Goal: Information Seeking & Learning: Check status

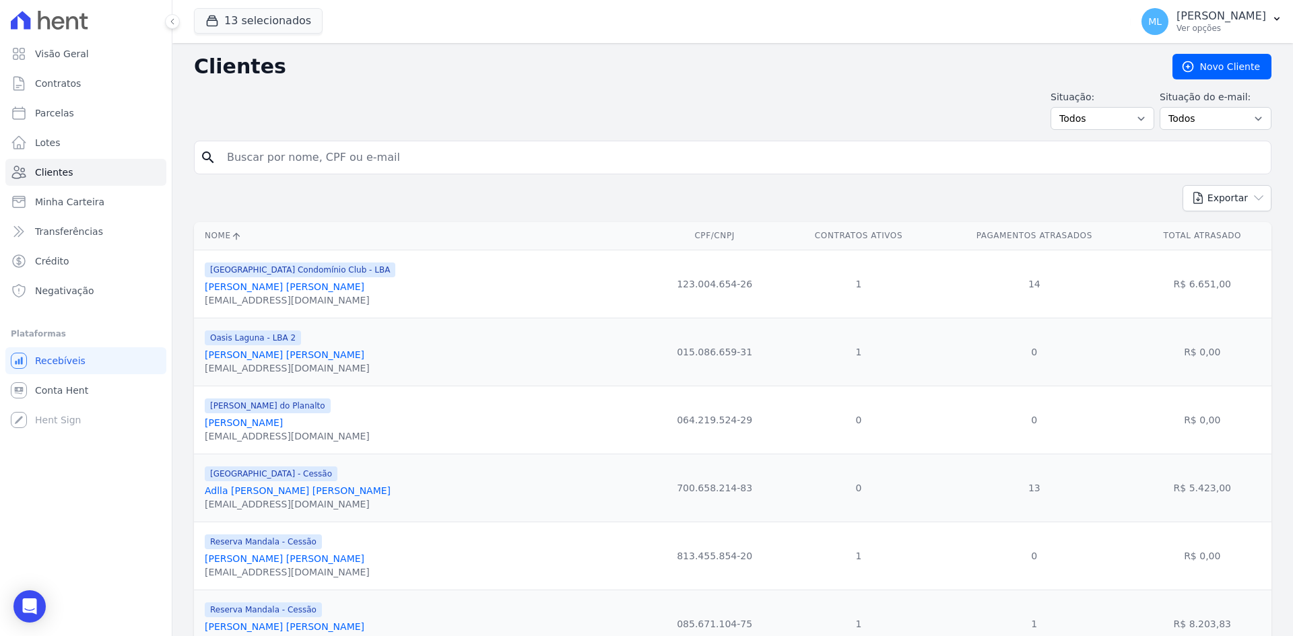
click at [393, 151] on input "search" at bounding box center [742, 157] width 1046 height 27
type input "[PERSON_NAME]"
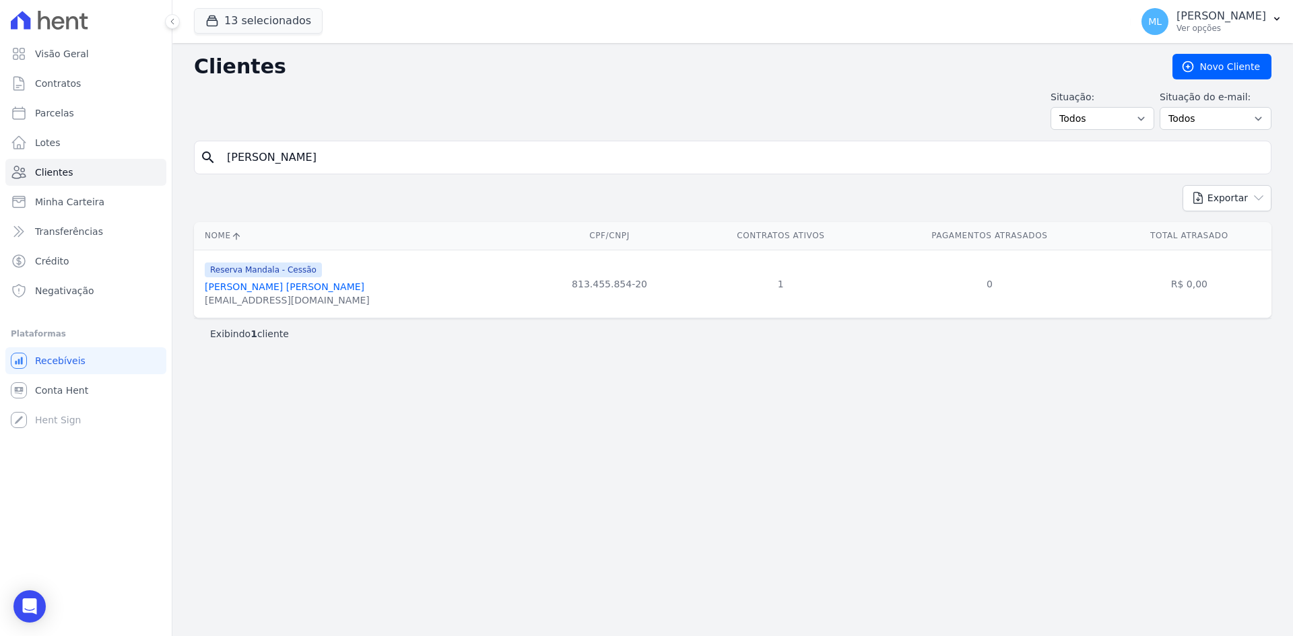
click at [297, 287] on link "[PERSON_NAME] [PERSON_NAME]" at bounding box center [285, 286] width 160 height 11
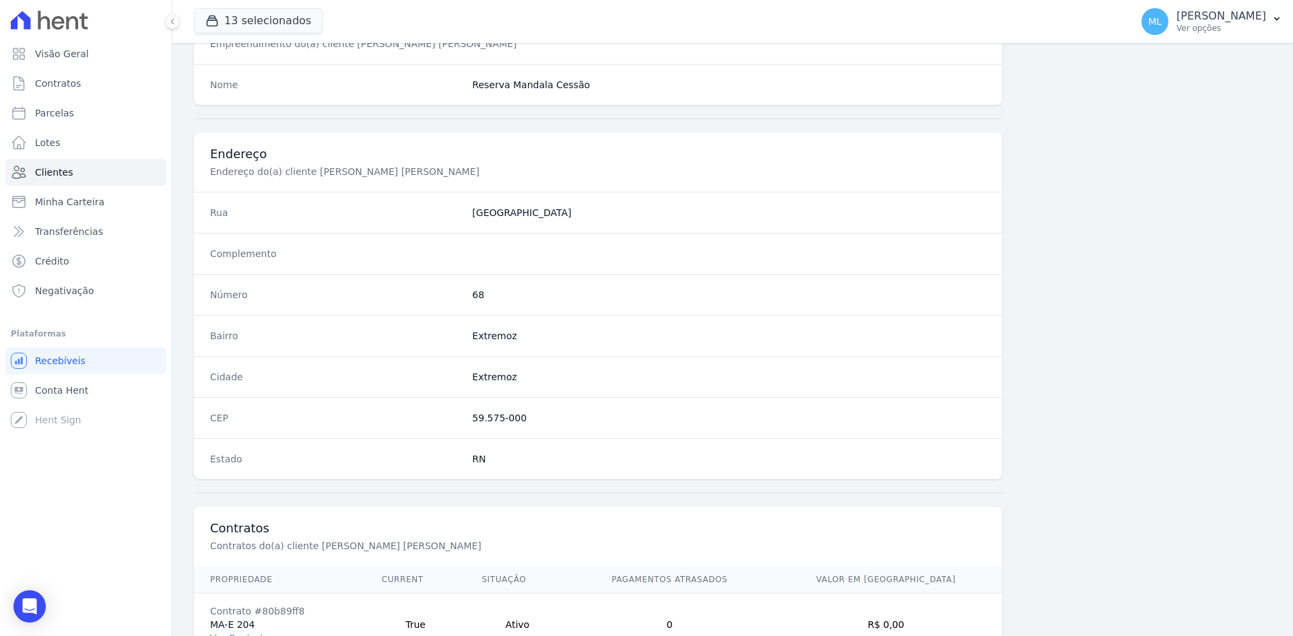
scroll to position [623, 0]
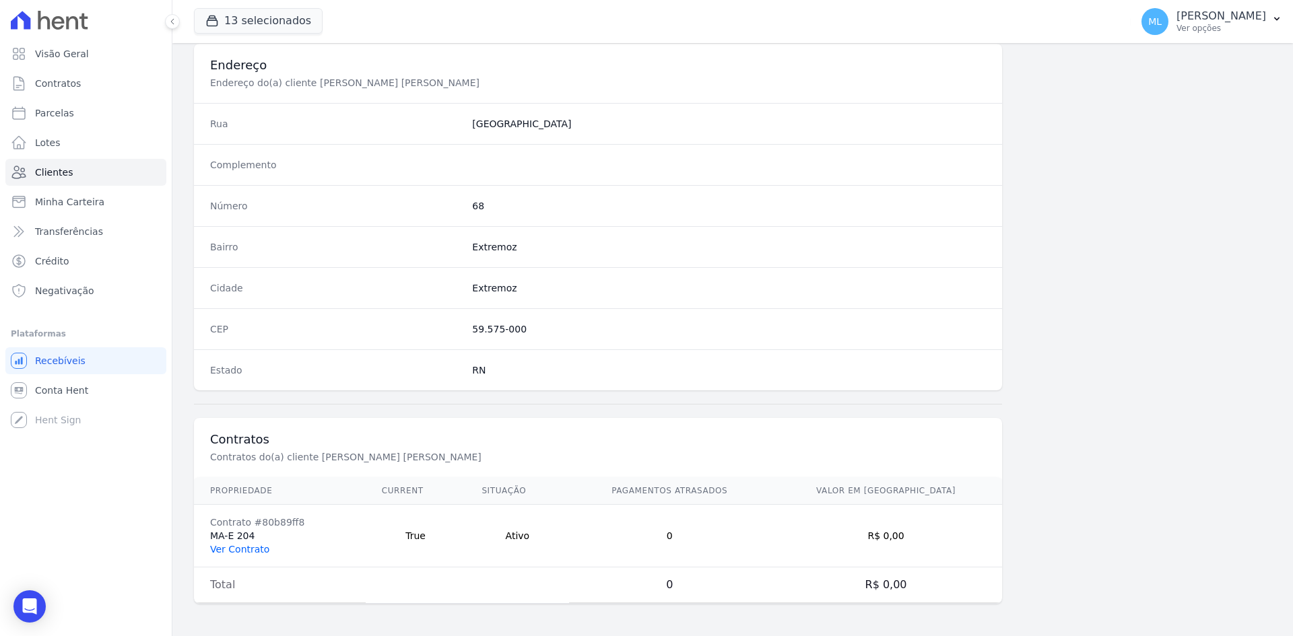
click at [256, 553] on link "Ver Contrato" at bounding box center [239, 549] width 59 height 11
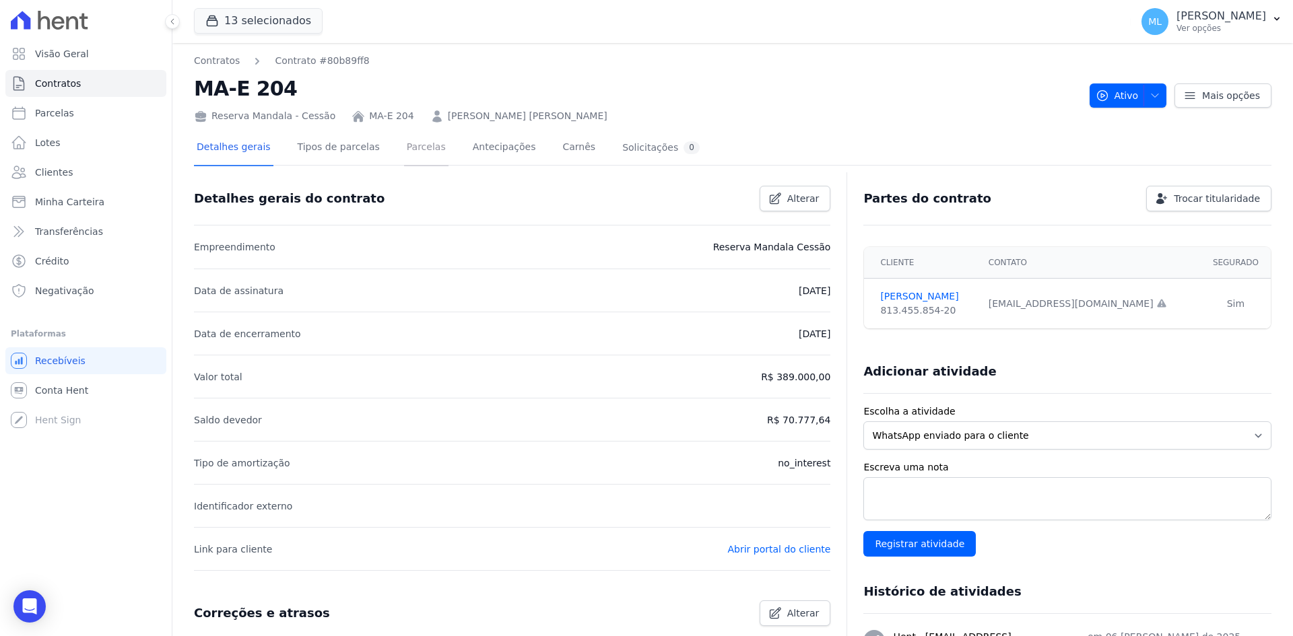
click at [409, 151] on link "Parcelas" at bounding box center [426, 149] width 44 height 36
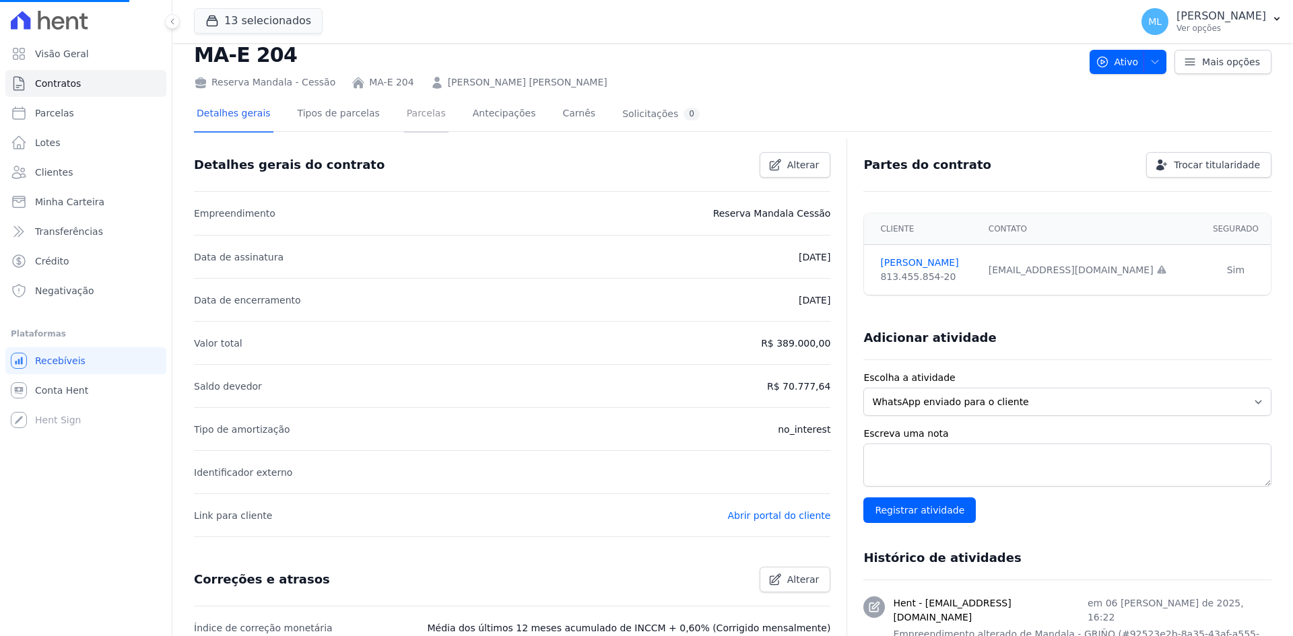
scroll to position [67, 0]
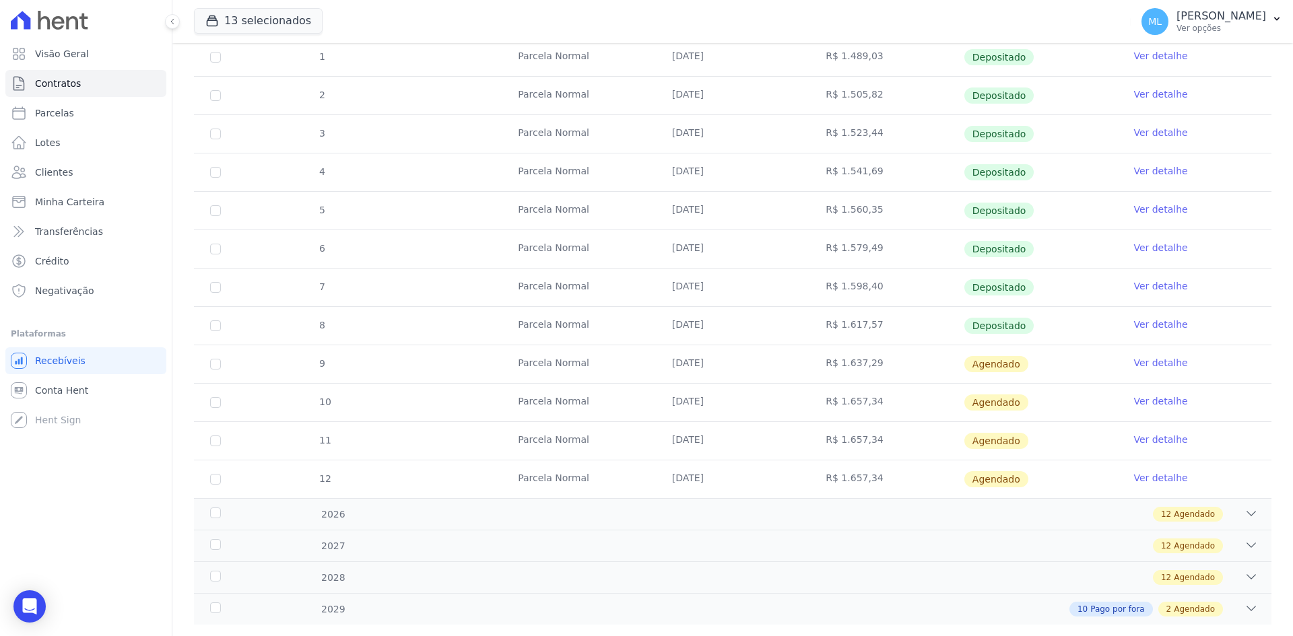
scroll to position [275, 0]
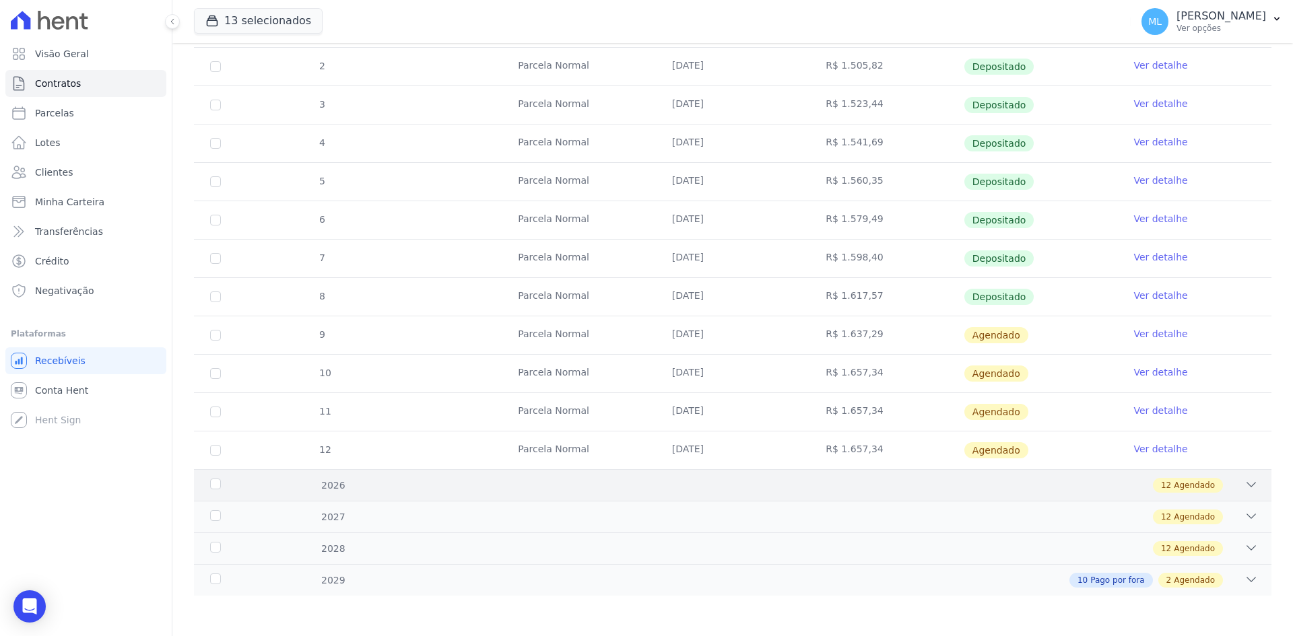
click at [510, 487] on div "12 Agendado" at bounding box center [785, 485] width 945 height 15
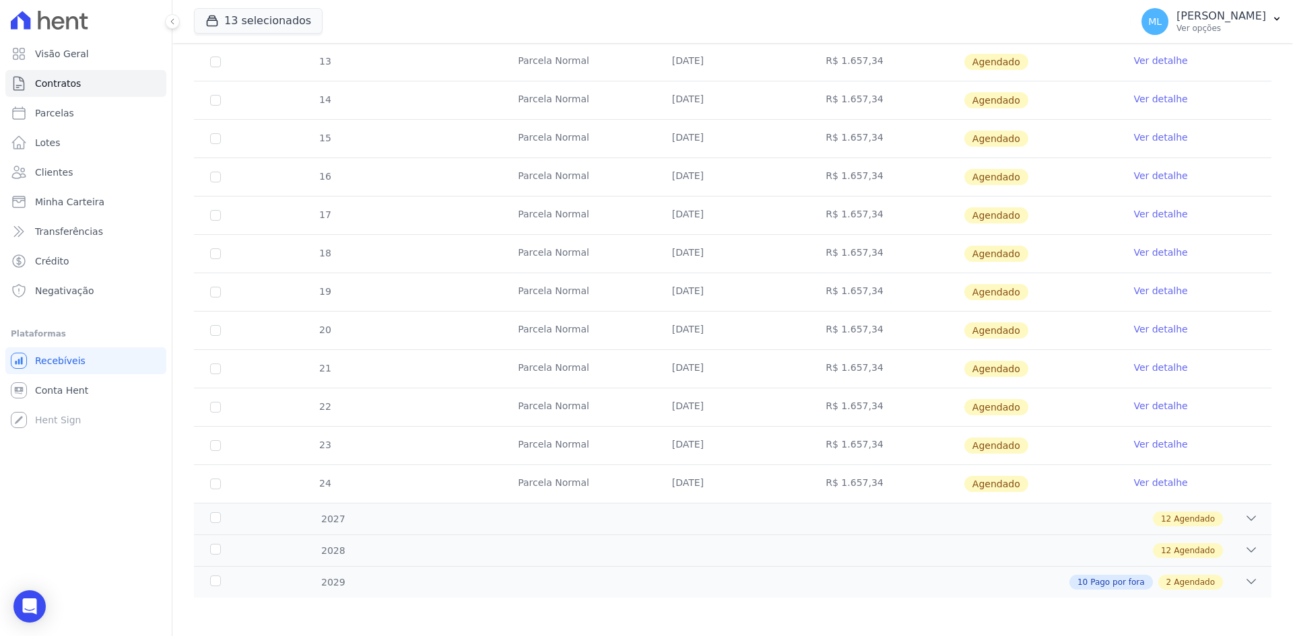
scroll to position [735, 0]
click at [525, 517] on div "12 Agendado" at bounding box center [785, 517] width 945 height 15
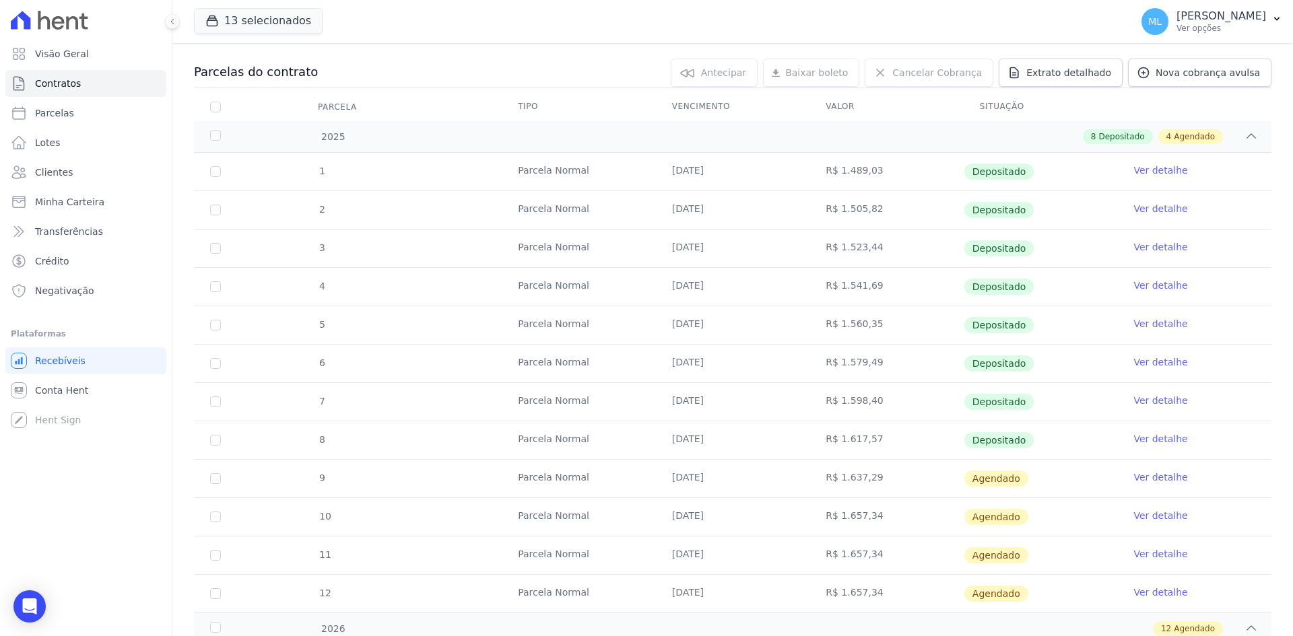
scroll to position [0, 0]
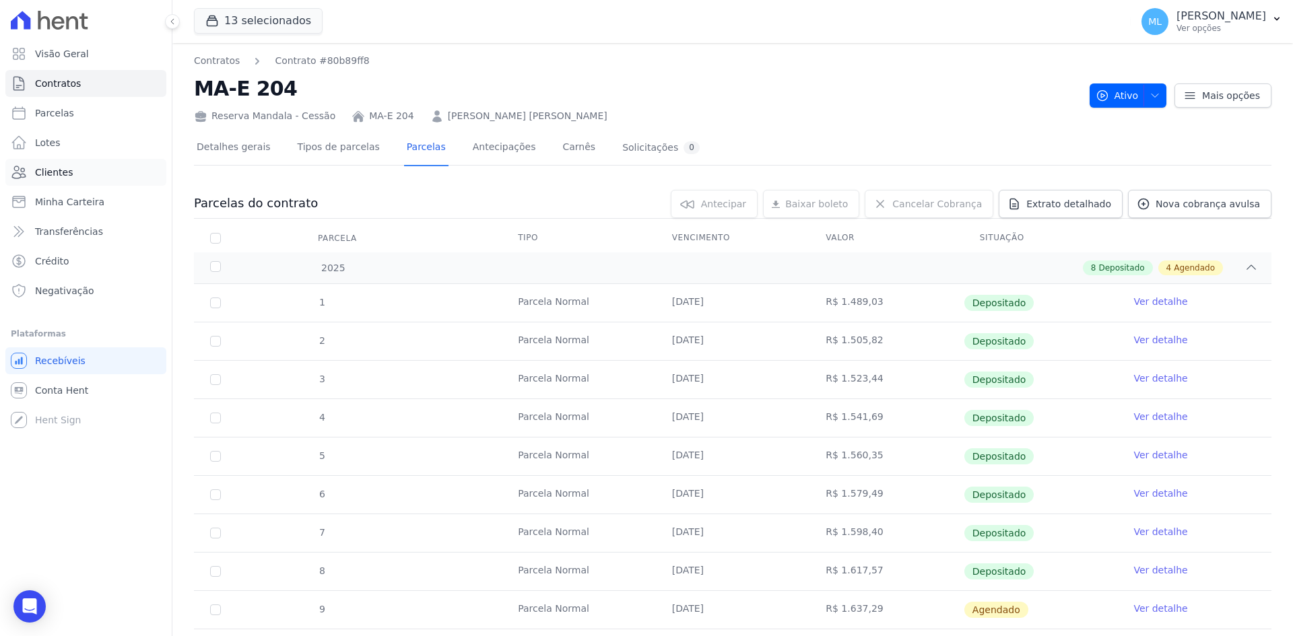
click at [92, 177] on link "Clientes" at bounding box center [85, 172] width 161 height 27
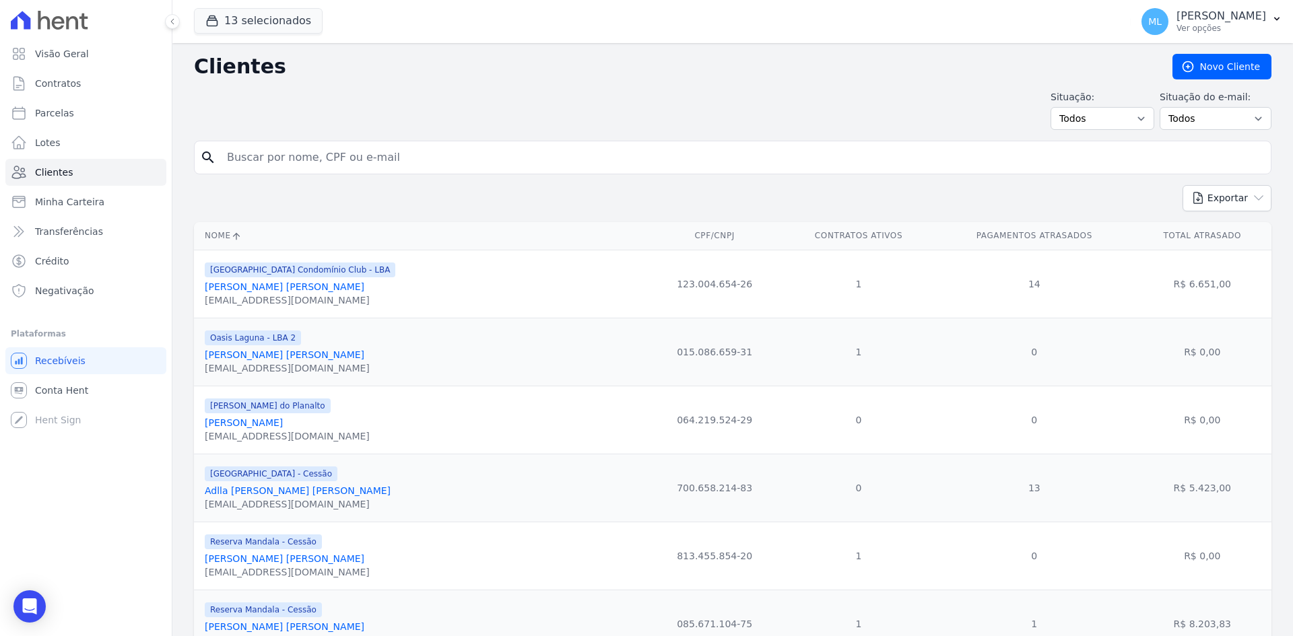
click at [337, 163] on input "search" at bounding box center [742, 157] width 1046 height 27
type input "janciara"
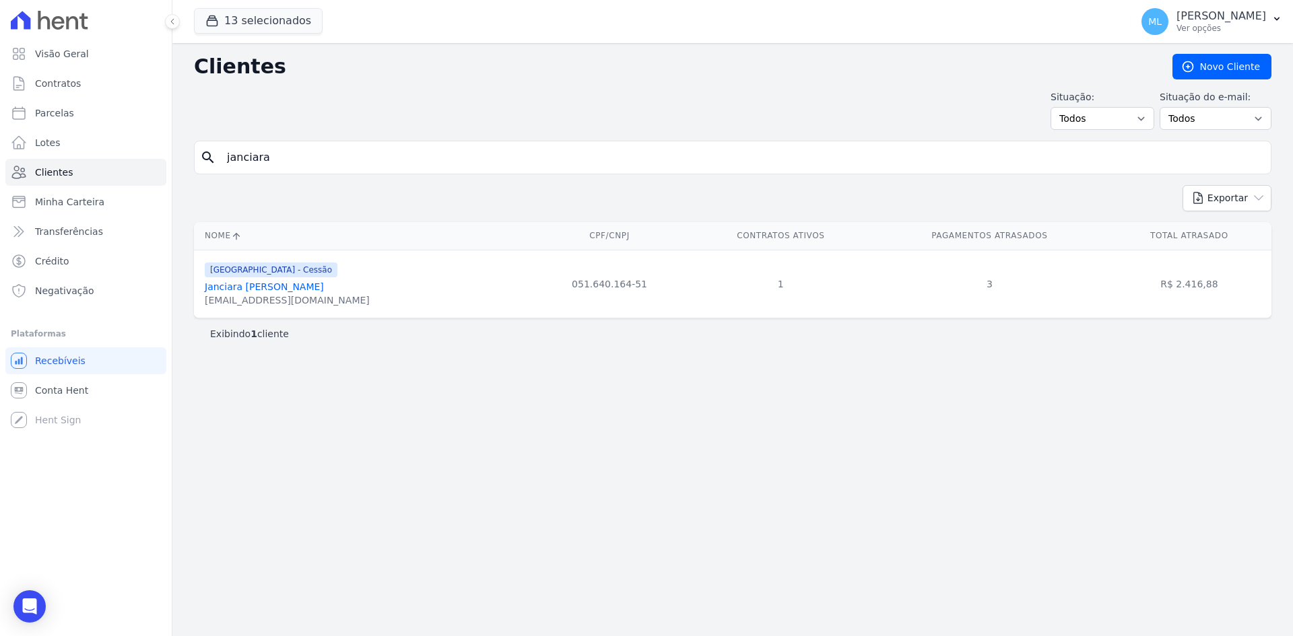
click at [306, 285] on link "Janciara [PERSON_NAME]" at bounding box center [264, 286] width 119 height 11
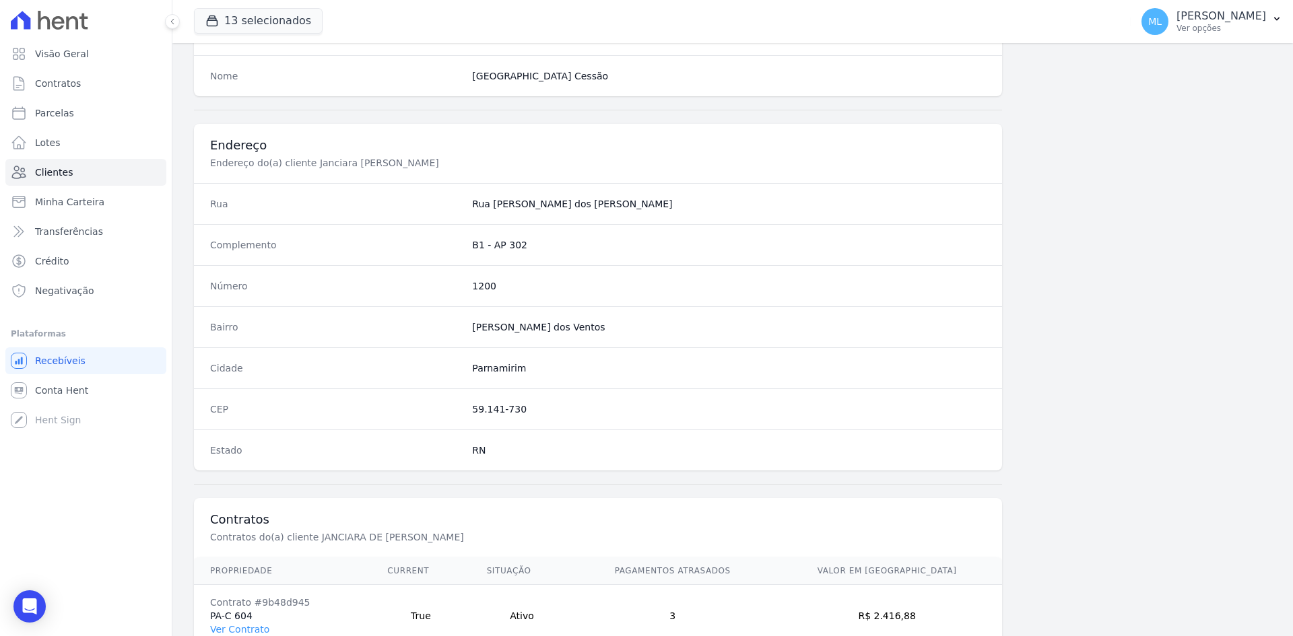
scroll to position [623, 0]
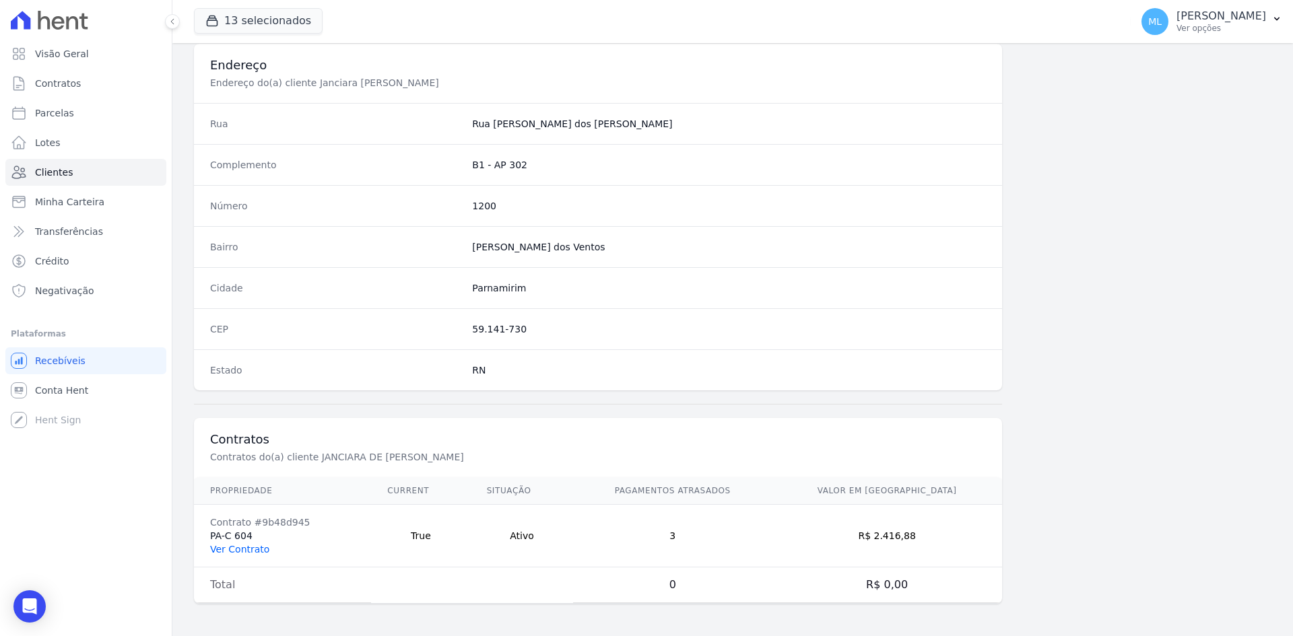
click at [246, 544] on link "Ver Contrato" at bounding box center [239, 549] width 59 height 11
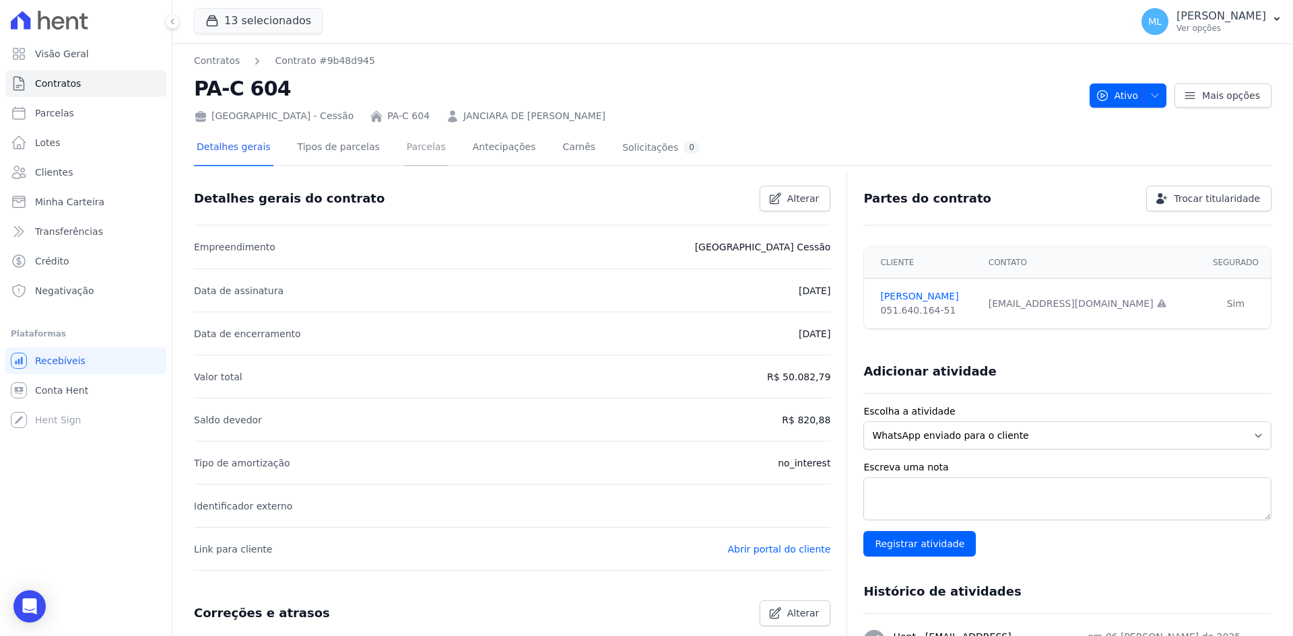
click at [413, 151] on link "Parcelas" at bounding box center [426, 149] width 44 height 36
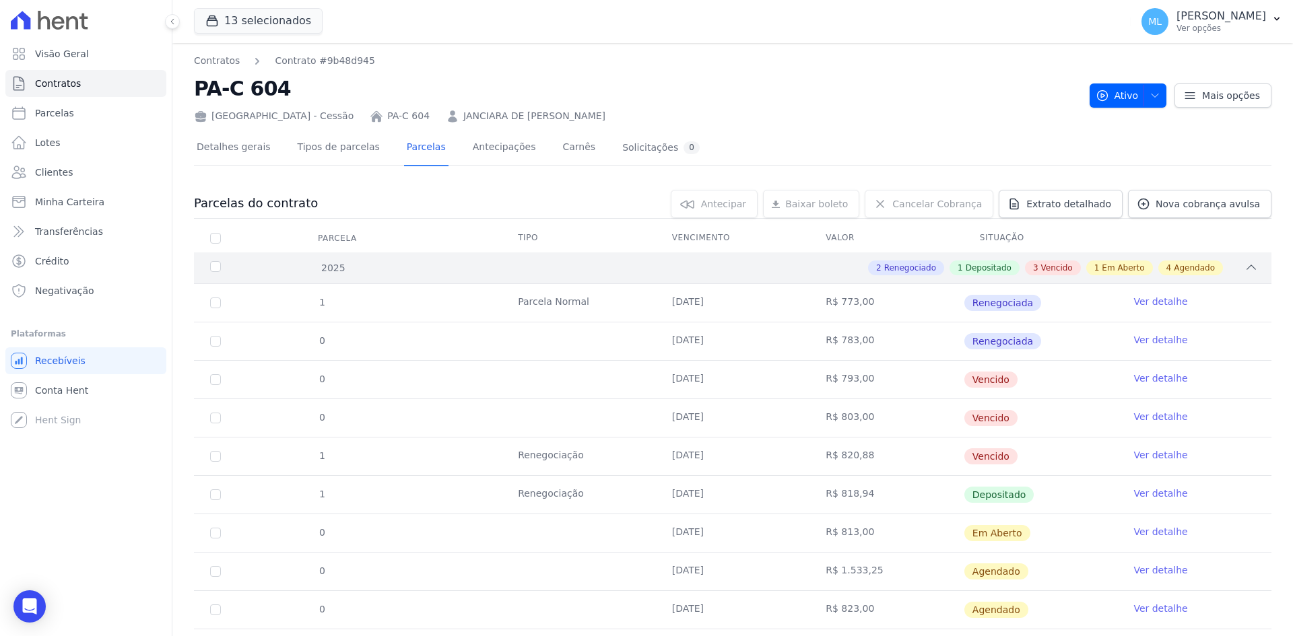
scroll to position [173, 0]
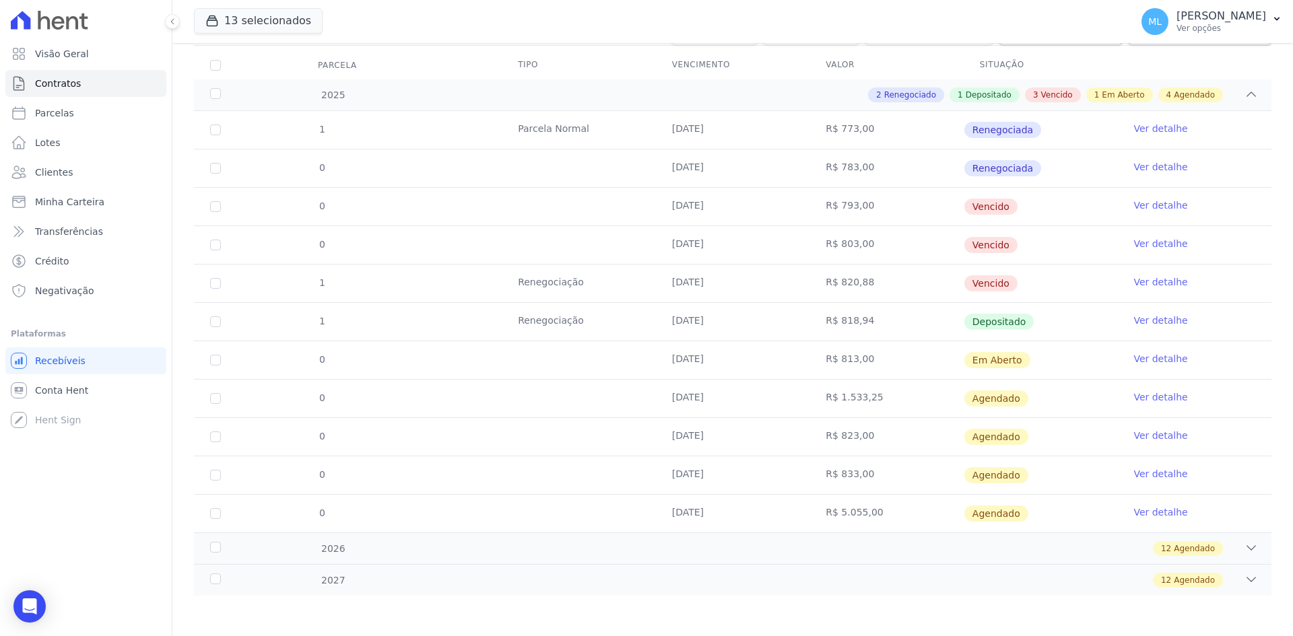
click at [1163, 319] on link "Ver detalhe" at bounding box center [1160, 320] width 54 height 13
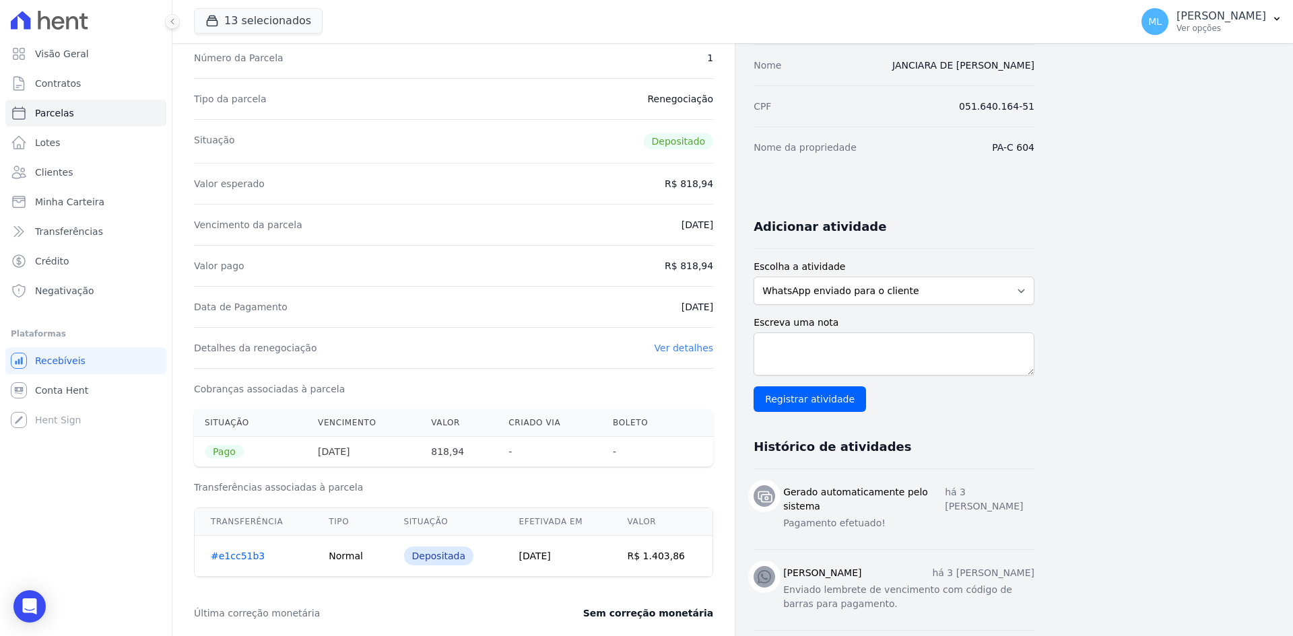
scroll to position [337, 0]
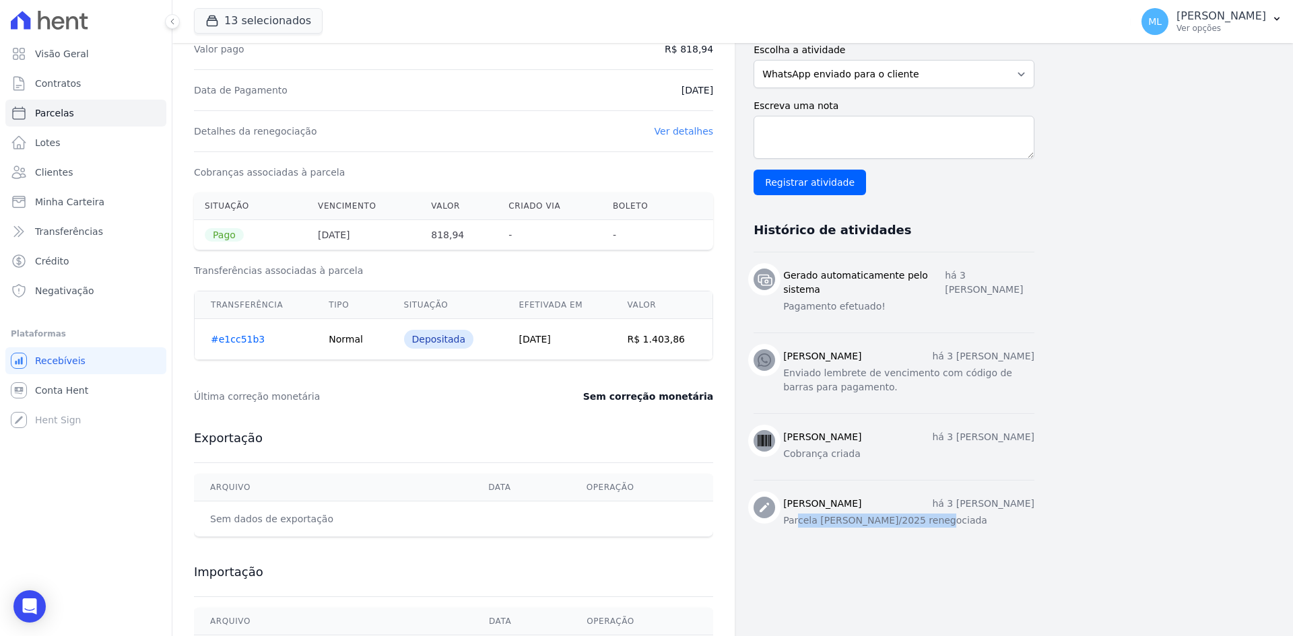
drag, startPoint x: 798, startPoint y: 508, endPoint x: 945, endPoint y: 506, distance: 146.1
click at [945, 514] on p "Parcela [PERSON_NAME]/2025 renegociada" at bounding box center [908, 521] width 251 height 14
click at [1079, 424] on div "Contratos Contrato #9b48d945 [GEOGRAPHIC_DATA] Parcela #1 [GEOGRAPHIC_DATA] #1 …" at bounding box center [721, 202] width 1099 height 992
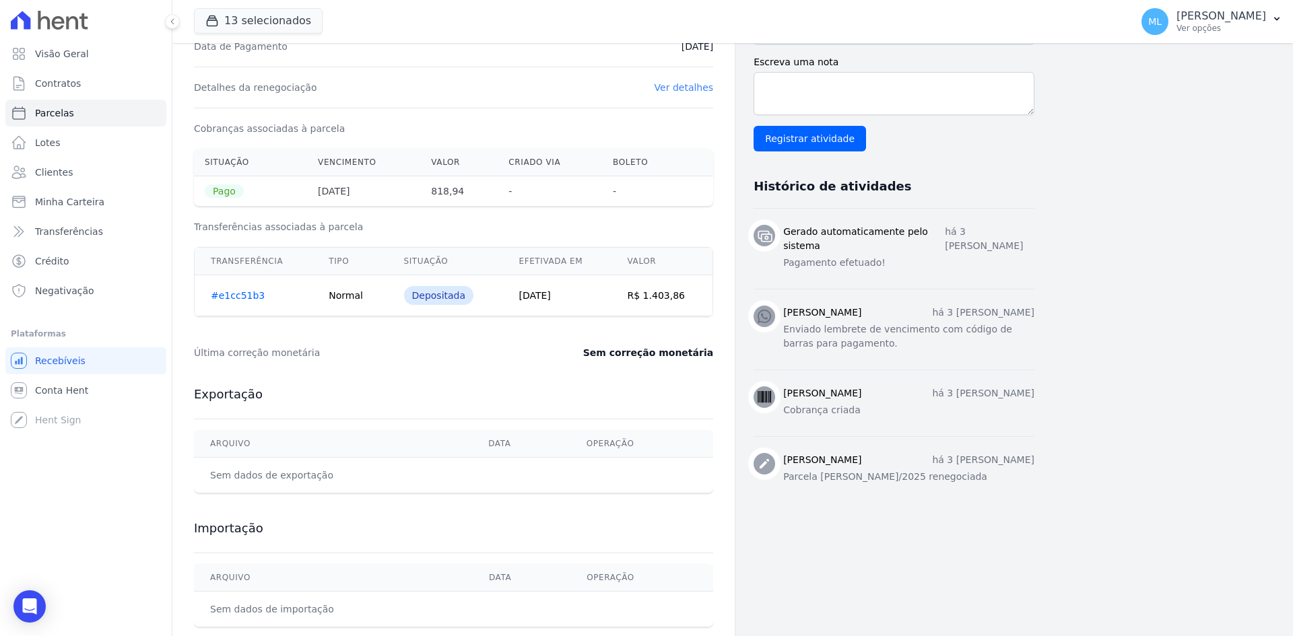
scroll to position [404, 0]
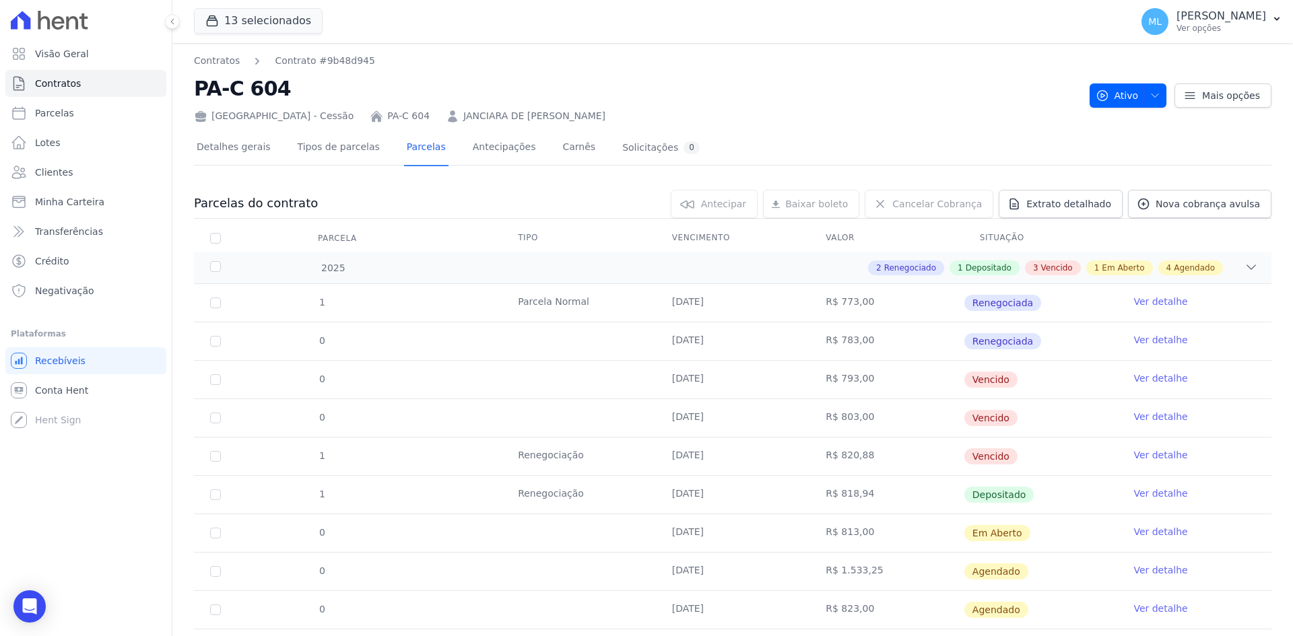
drag, startPoint x: 637, startPoint y: 339, endPoint x: 747, endPoint y: 345, distance: 110.6
click at [748, 345] on tr "0 [DATE] R$ 783,00 Renegociada Ver detalhe" at bounding box center [732, 341] width 1077 height 38
drag, startPoint x: 642, startPoint y: 377, endPoint x: 738, endPoint y: 382, distance: 96.4
click at [737, 382] on tr "0 [DATE] R$ 793,00 [GEOGRAPHIC_DATA] Ver detalhe" at bounding box center [732, 379] width 1077 height 38
drag, startPoint x: 711, startPoint y: 423, endPoint x: 748, endPoint y: 426, distance: 37.2
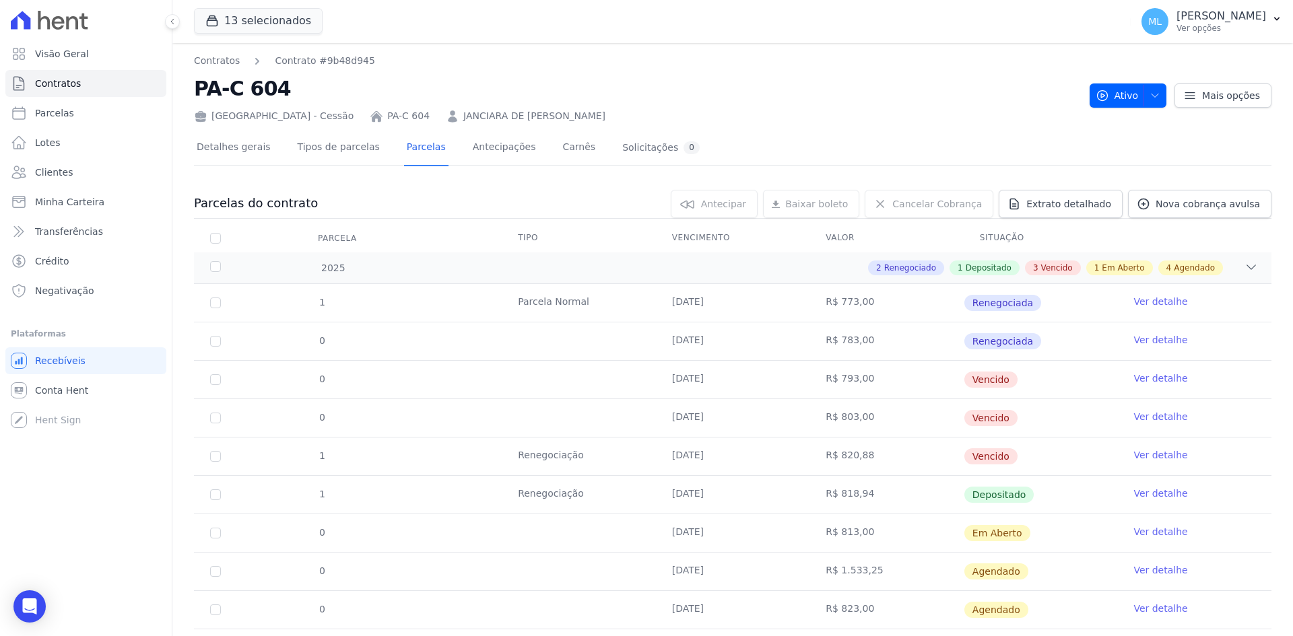
click at [745, 425] on tr "0 [DATE] R$ 803,00 [GEOGRAPHIC_DATA] Ver detalhe" at bounding box center [732, 418] width 1077 height 38
drag, startPoint x: 732, startPoint y: 545, endPoint x: 807, endPoint y: 545, distance: 74.1
click at [807, 545] on tr "0 [DATE] R$ 813,00 Em [GEOGRAPHIC_DATA] Ver detalhe" at bounding box center [732, 533] width 1077 height 38
click at [766, 481] on td "[DATE]" at bounding box center [733, 495] width 154 height 38
click at [1158, 449] on link "Ver detalhe" at bounding box center [1160, 454] width 54 height 13
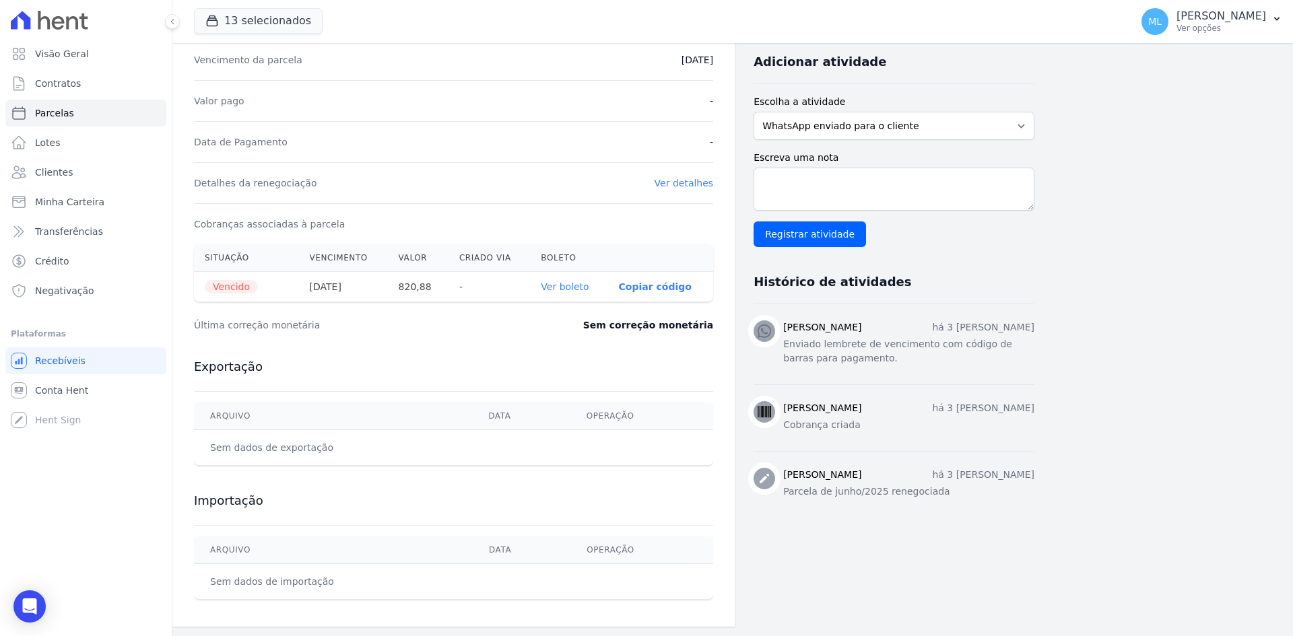
scroll to position [286, 0]
drag, startPoint x: 796, startPoint y: 493, endPoint x: 958, endPoint y: 499, distance: 161.7
click at [943, 495] on p "Parcela de junho/2025 renegociada" at bounding box center [908, 490] width 251 height 14
click at [959, 500] on div "[PERSON_NAME] [PERSON_NAME] 3 [PERSON_NAME] Parcela de junho/2025 renegociada" at bounding box center [908, 484] width 251 height 34
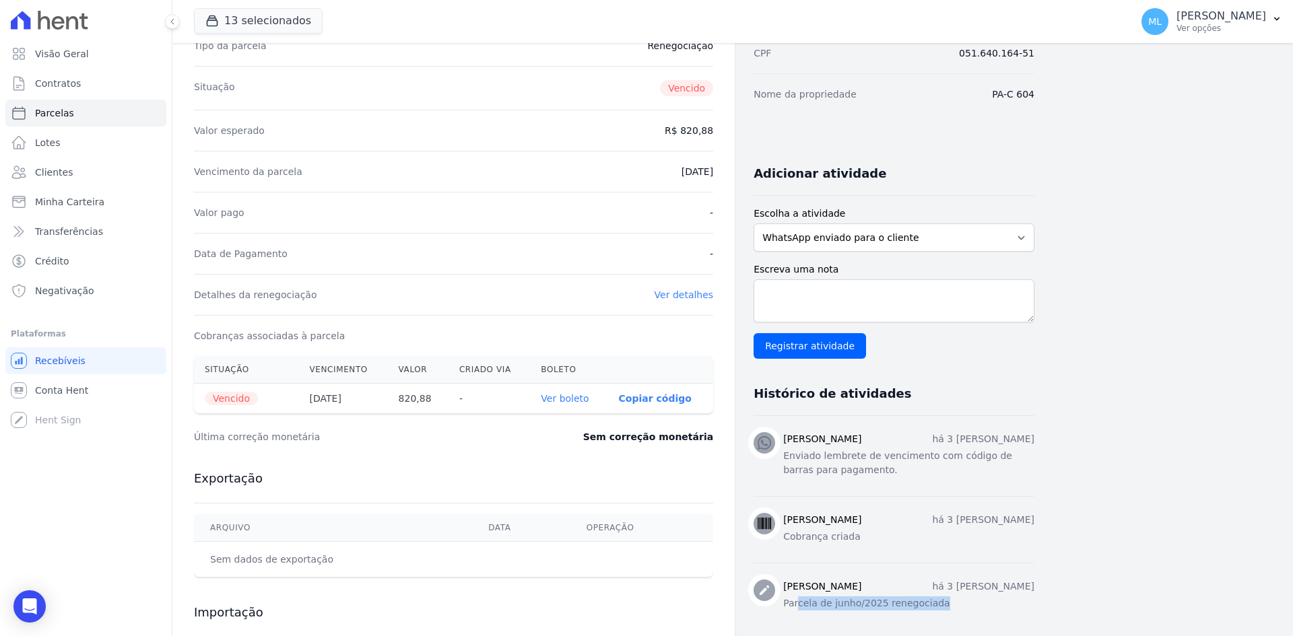
scroll to position [0, 0]
